Goal: Transaction & Acquisition: Obtain resource

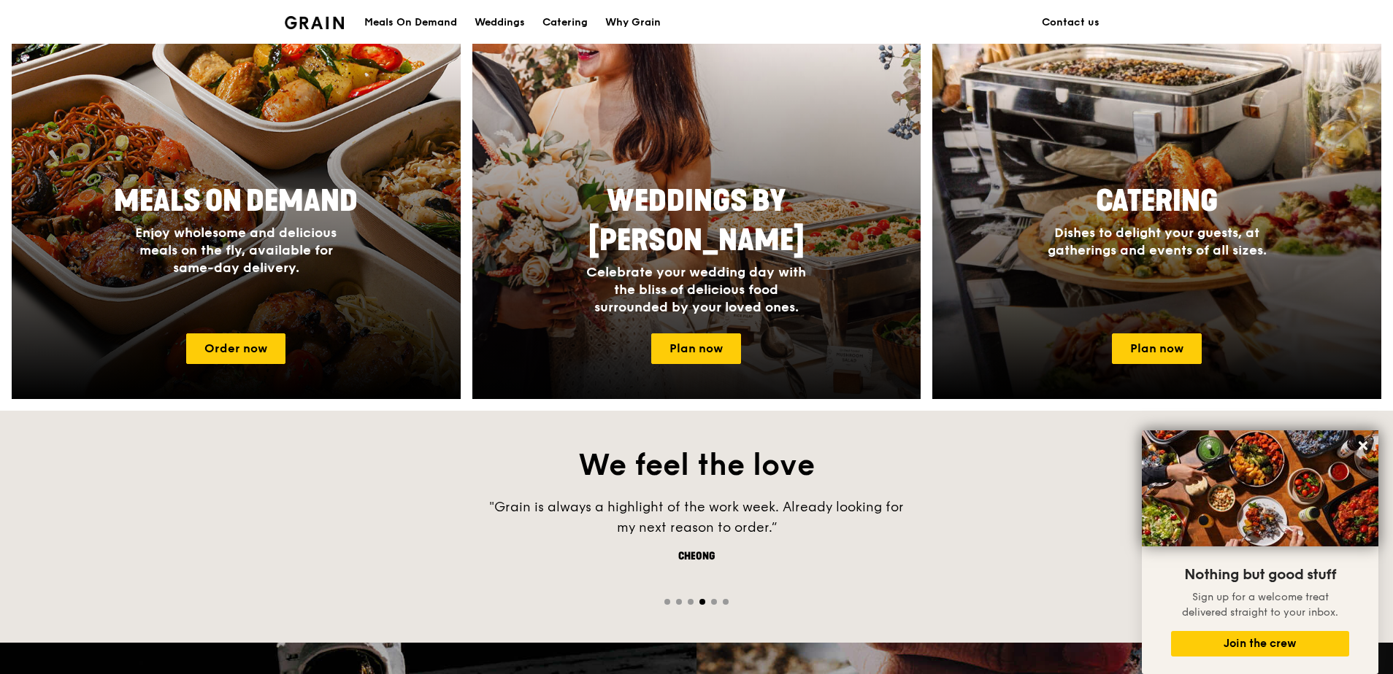
scroll to position [584, 0]
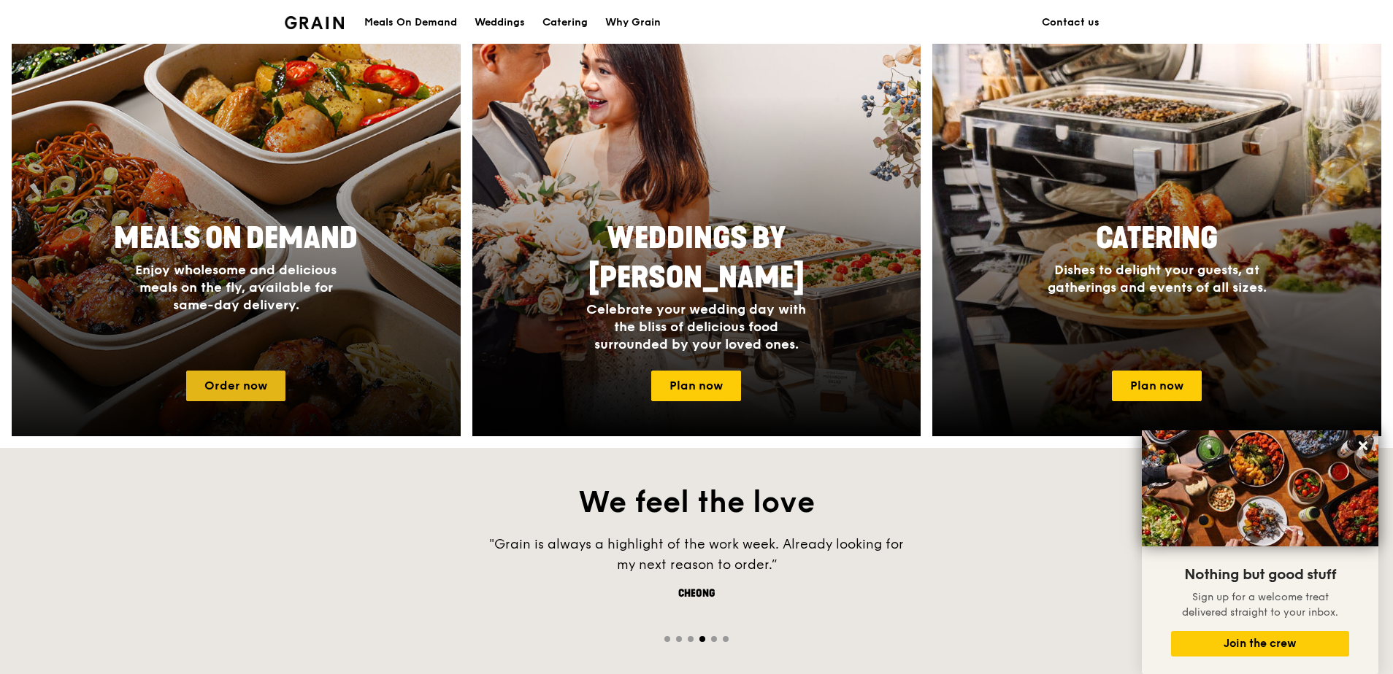
click at [250, 382] on link "Order now" at bounding box center [235, 386] width 99 height 31
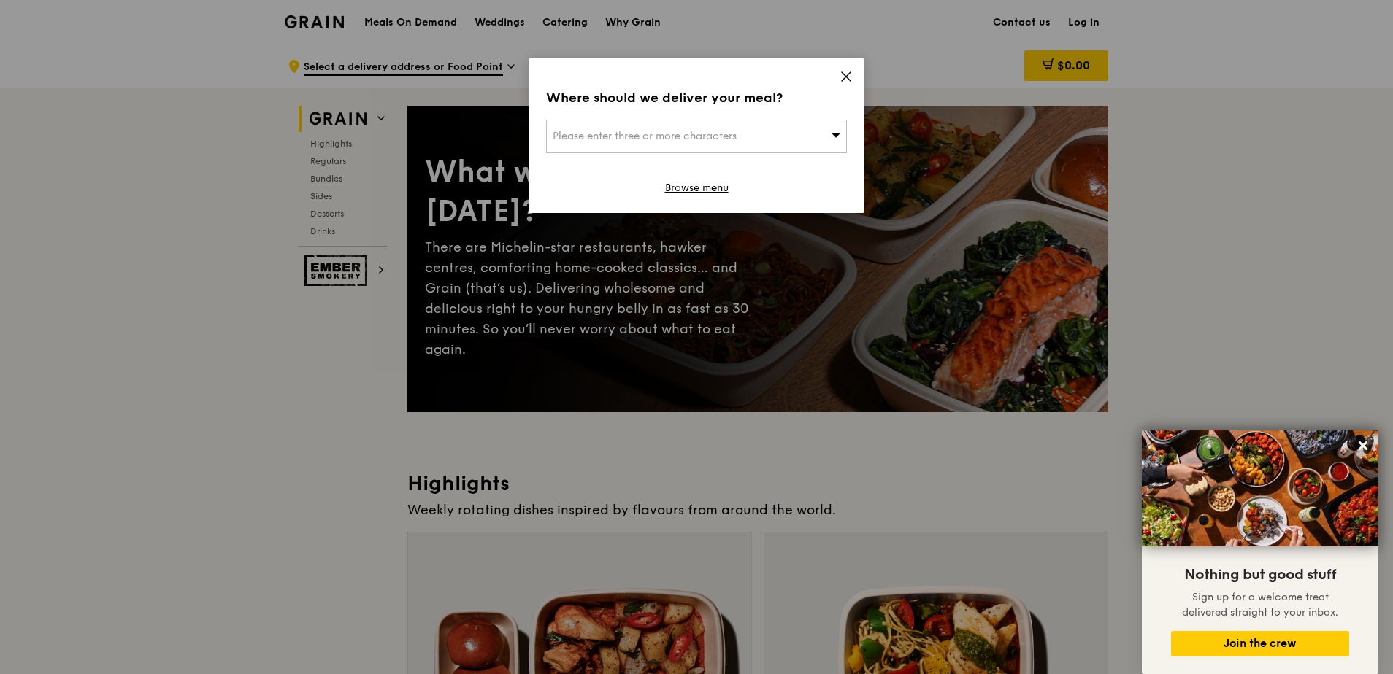
click at [857, 80] on div "Where should we deliver your meal? Please enter three or more characters Browse…" at bounding box center [696, 135] width 336 height 155
click at [850, 77] on icon at bounding box center [845, 76] width 13 height 13
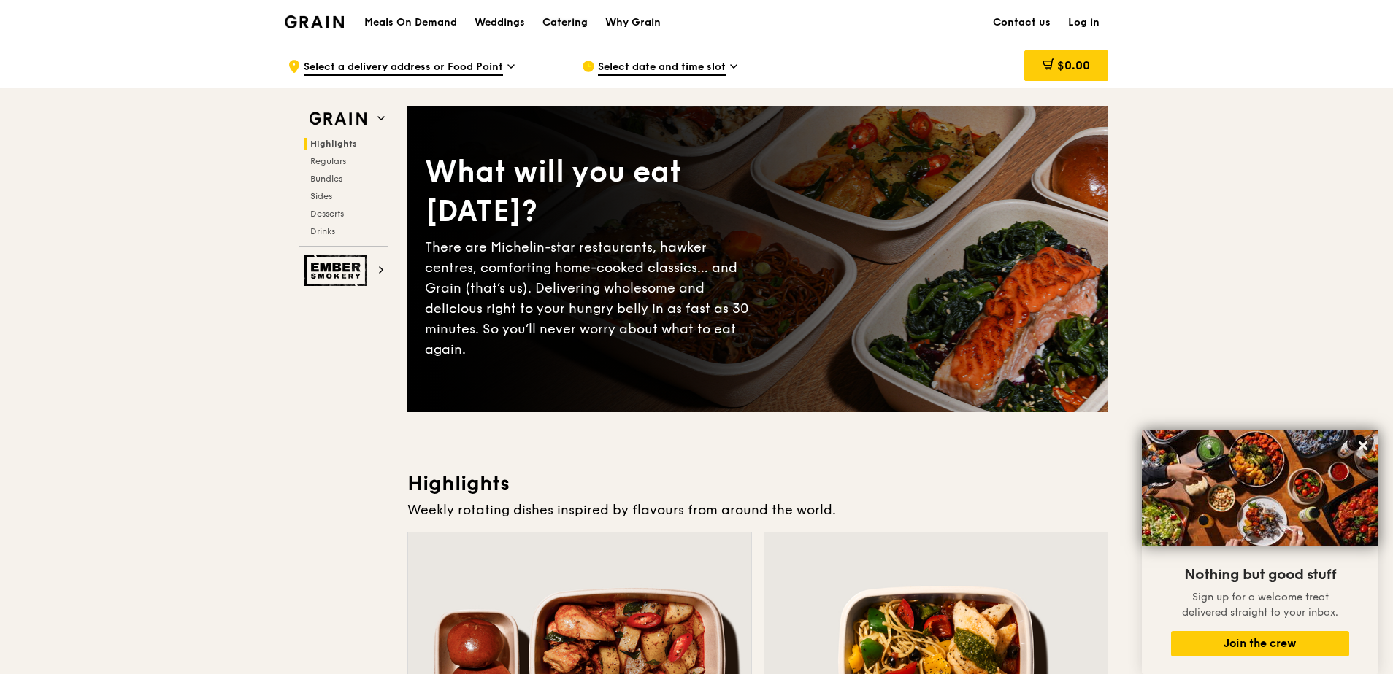
click at [575, 23] on div "Catering" at bounding box center [564, 23] width 45 height 44
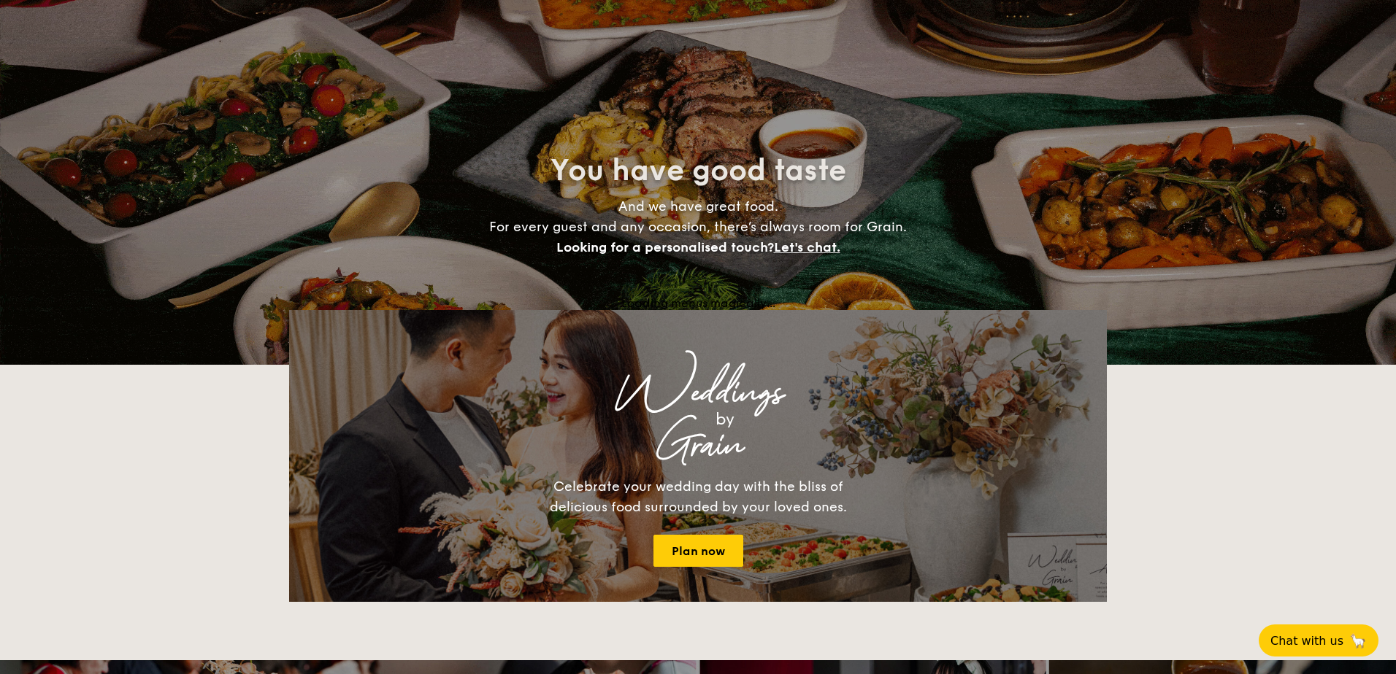
select select
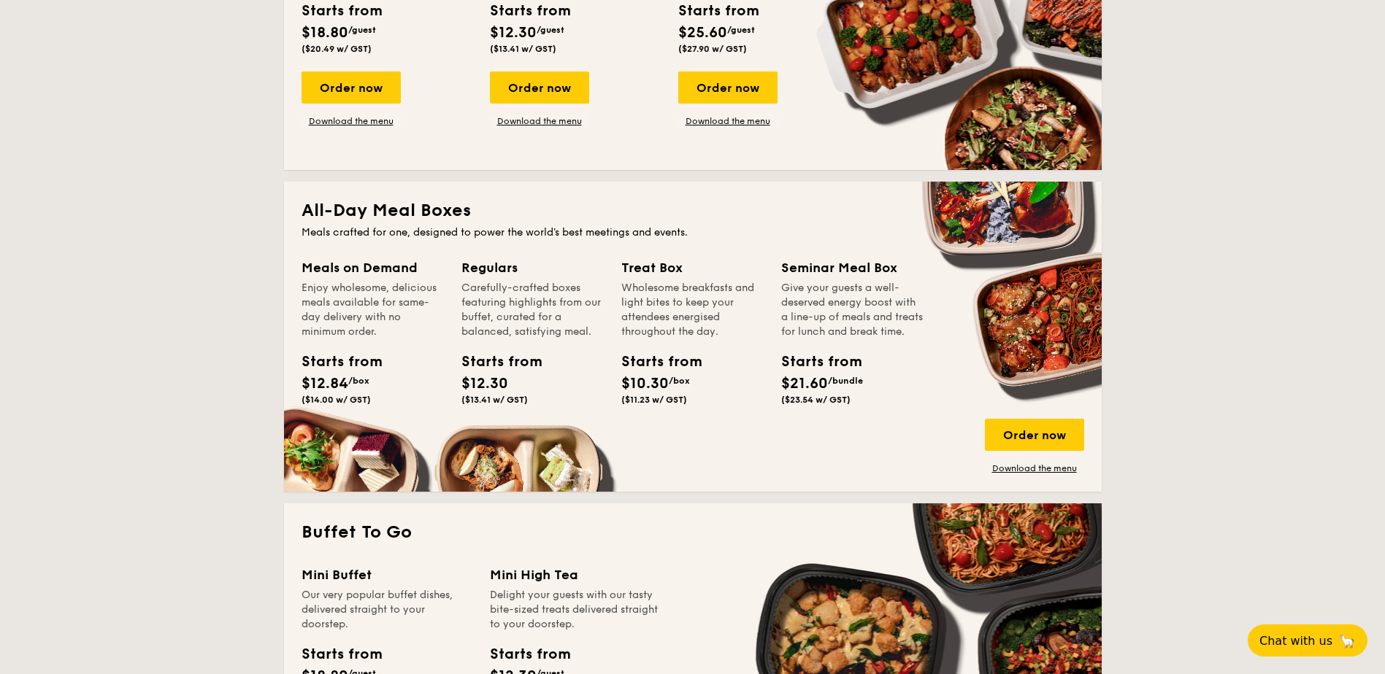
scroll to position [657, 0]
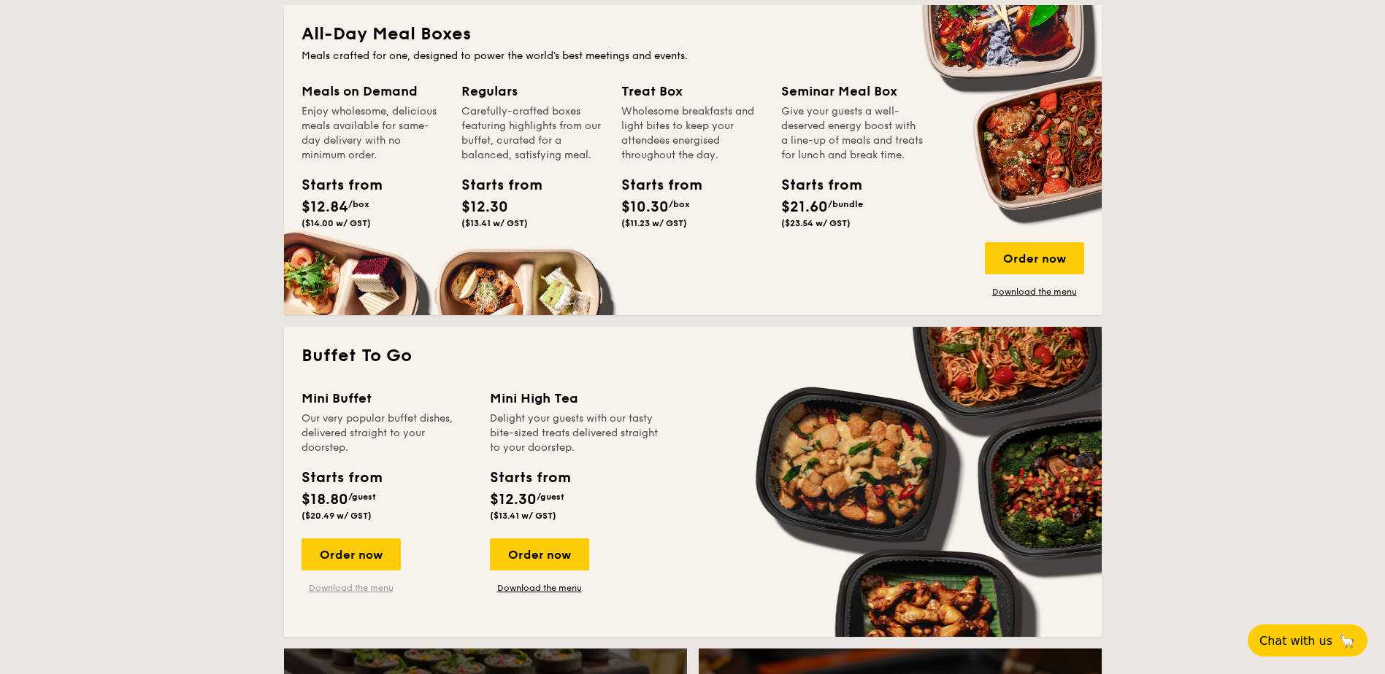
click at [369, 590] on link "Download the menu" at bounding box center [350, 588] width 99 height 12
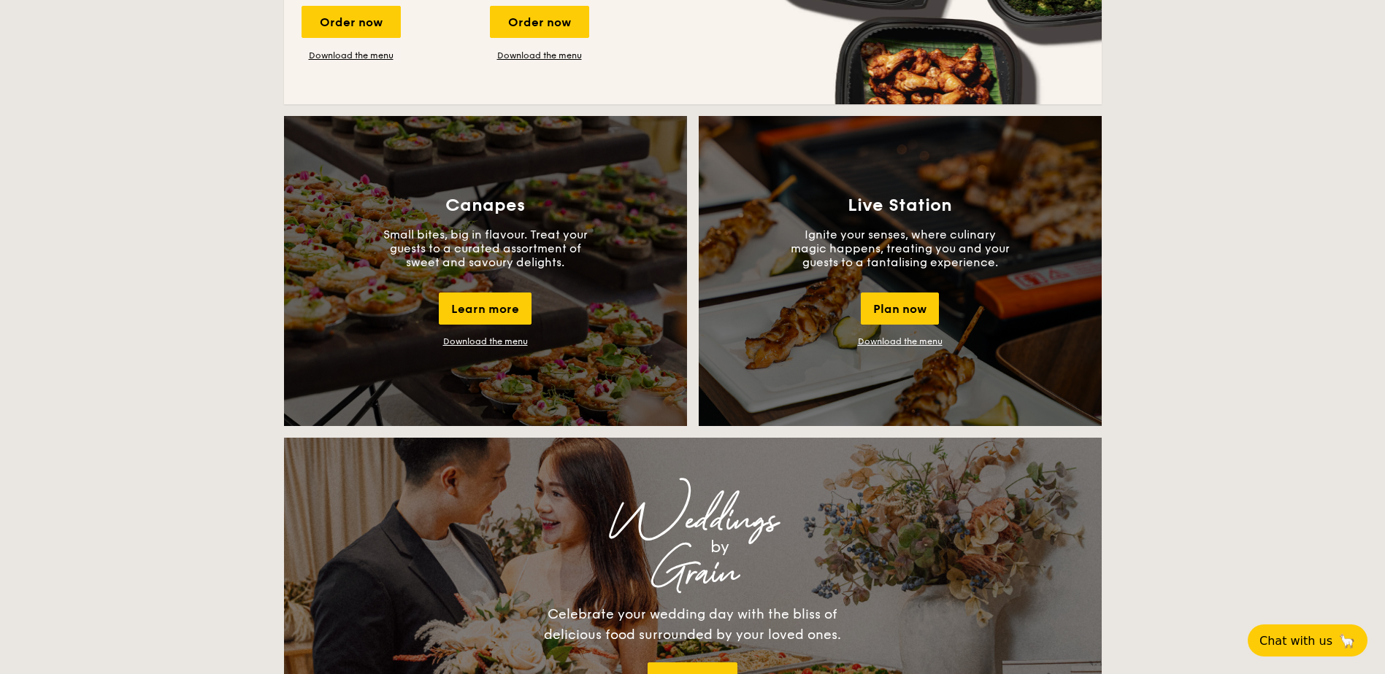
scroll to position [1168, 0]
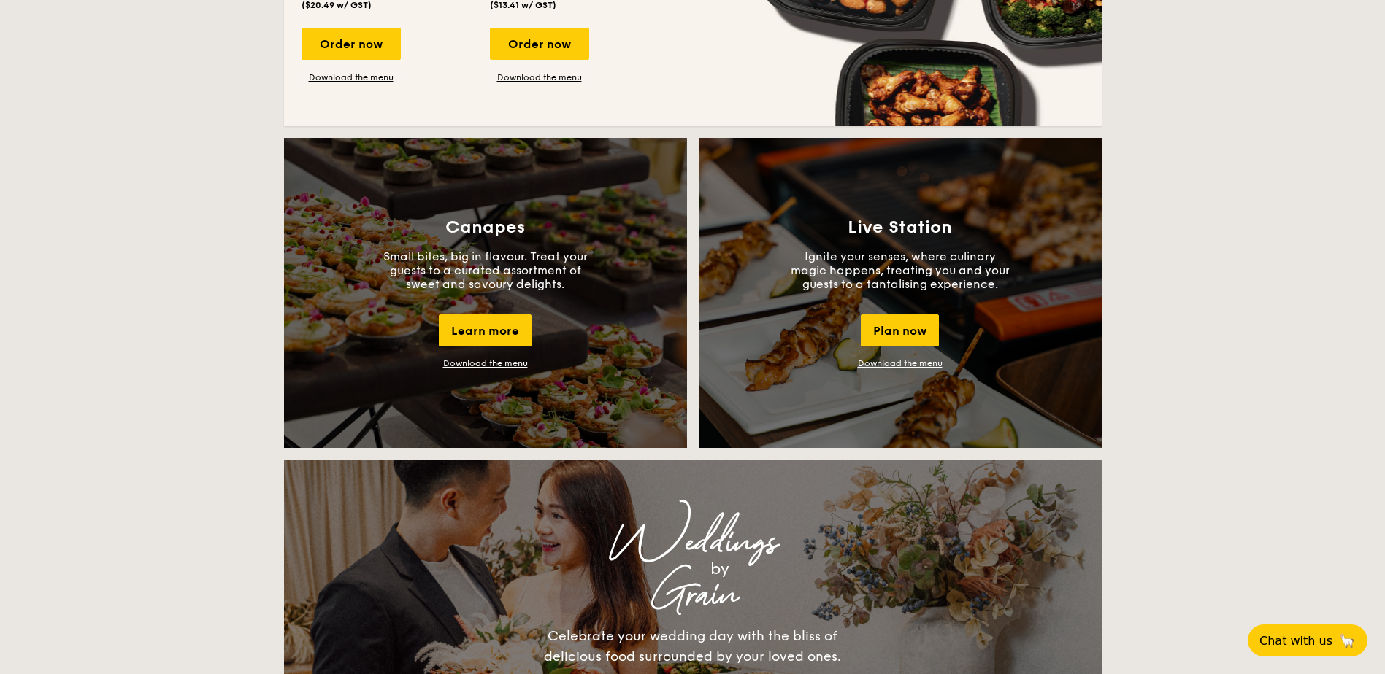
click at [493, 356] on div "Canapes Small bites, big in flavour. Treat your guests to a curated assortment …" at bounding box center [485, 293] width 403 height 310
click at [909, 364] on link "Download the menu" at bounding box center [900, 363] width 85 height 10
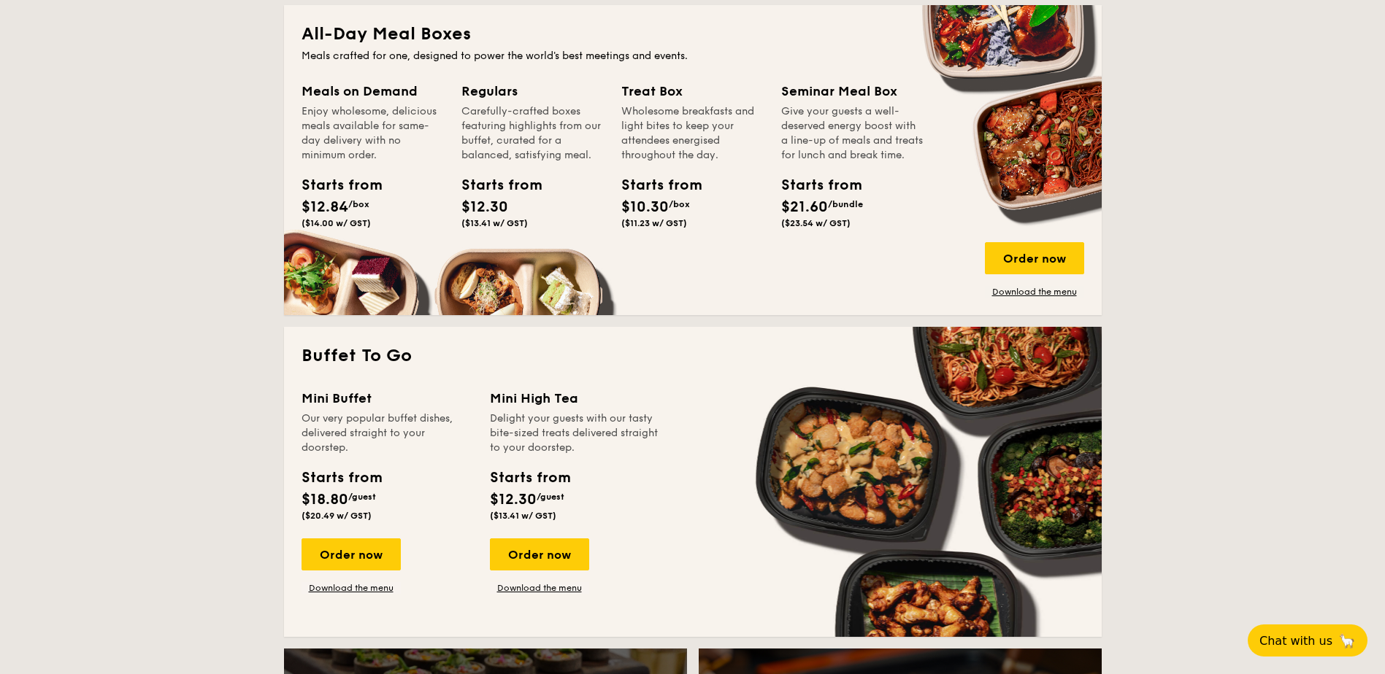
scroll to position [292, 0]
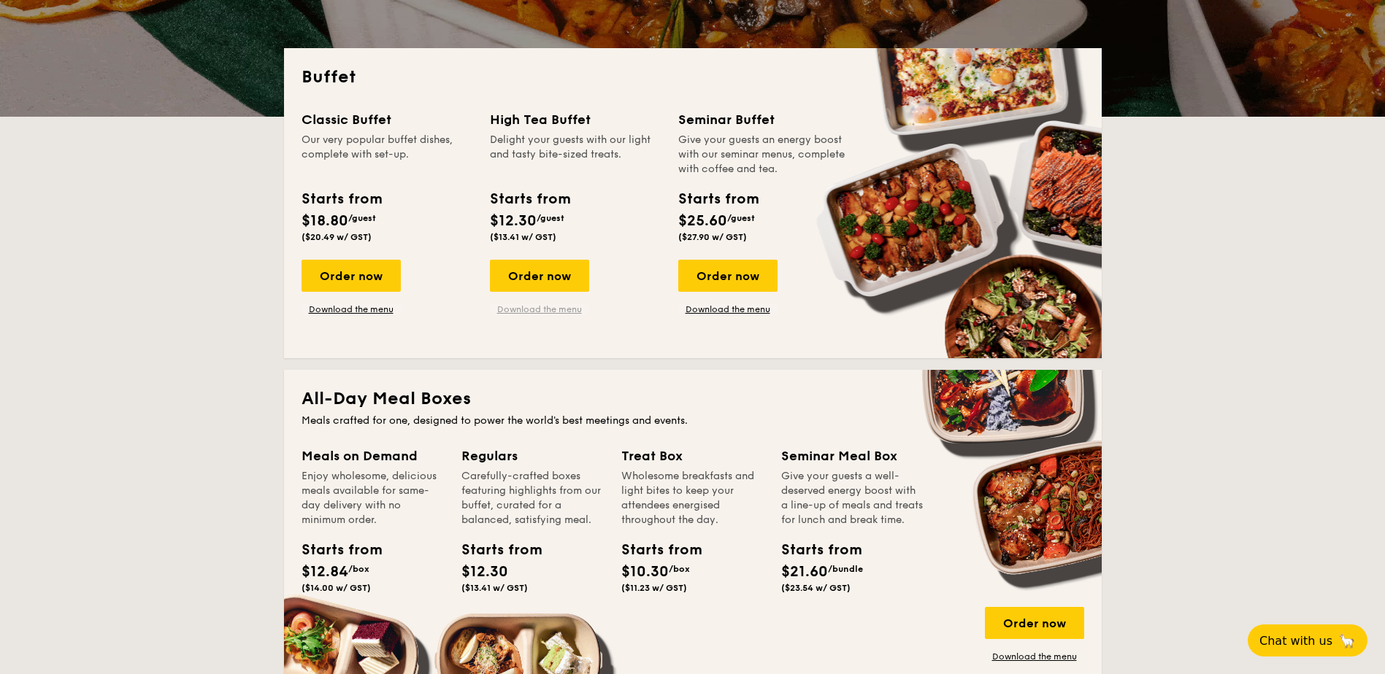
click at [548, 307] on link "Download the menu" at bounding box center [539, 310] width 99 height 12
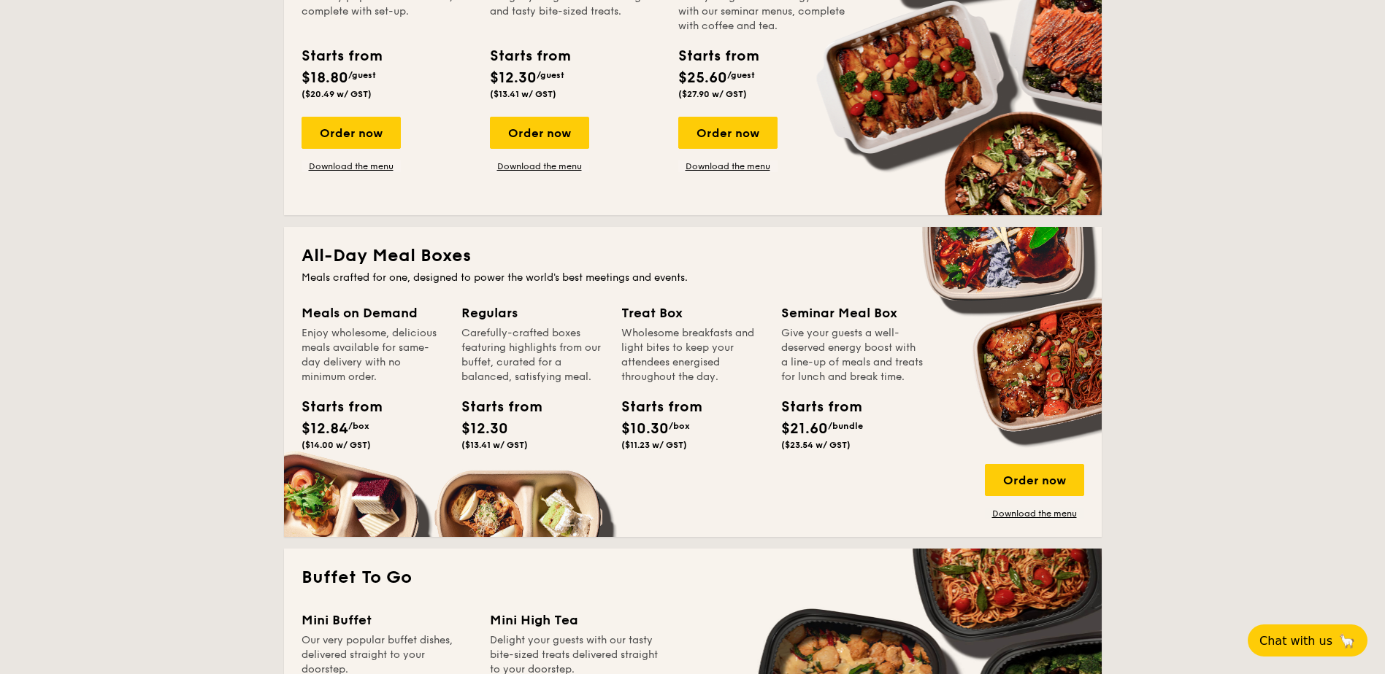
scroll to position [438, 0]
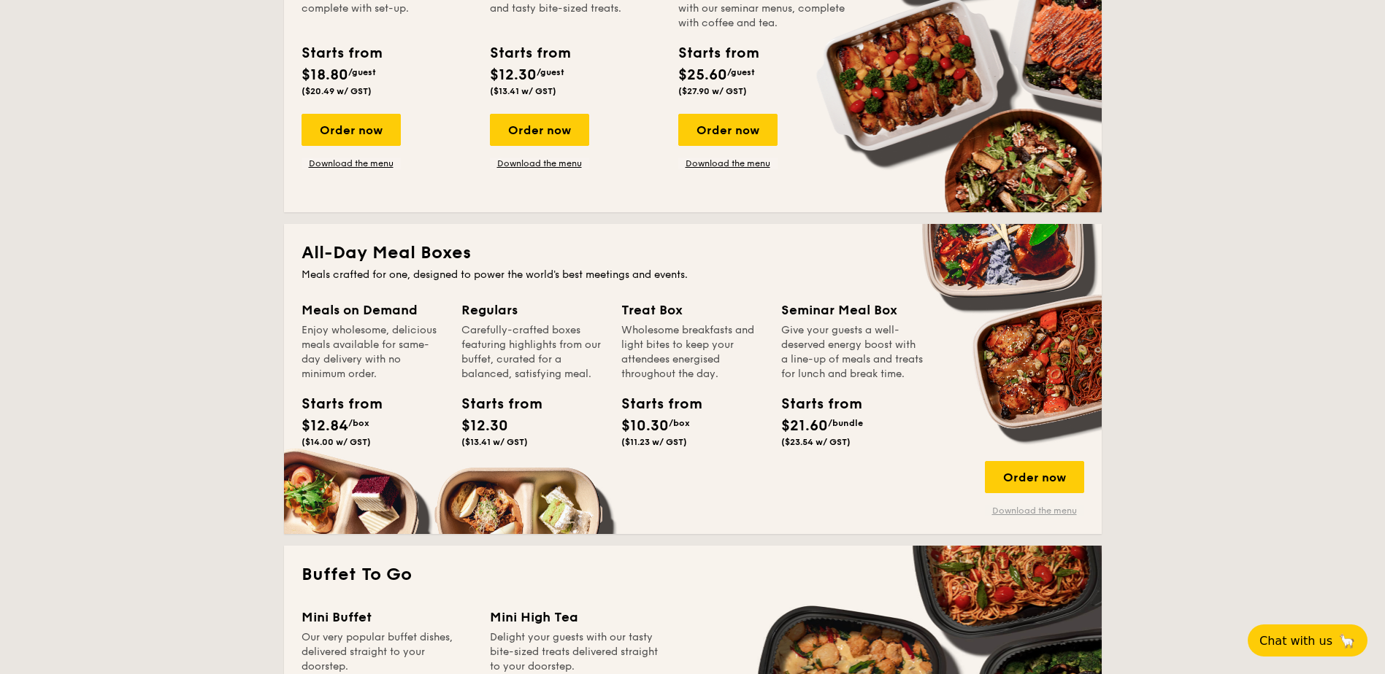
click at [1050, 515] on link "Download the menu" at bounding box center [1034, 511] width 99 height 12
